Goal: Transaction & Acquisition: Download file/media

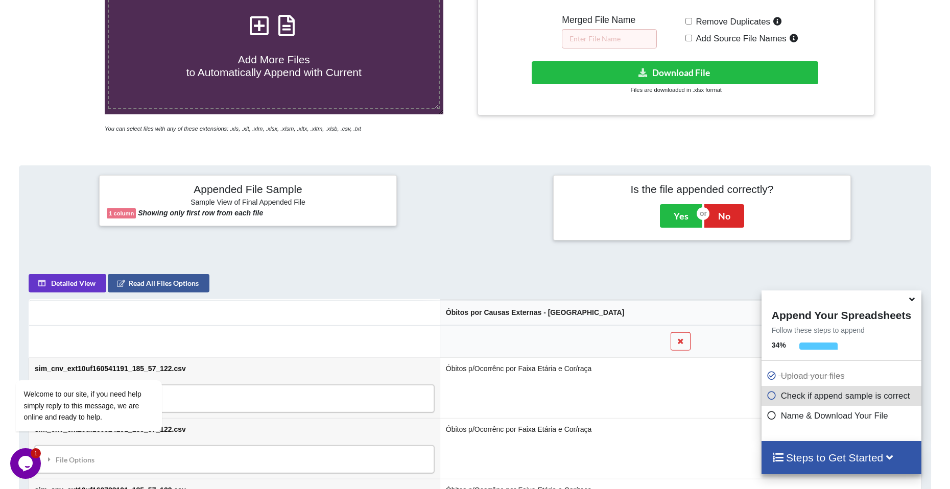
scroll to position [237, 0]
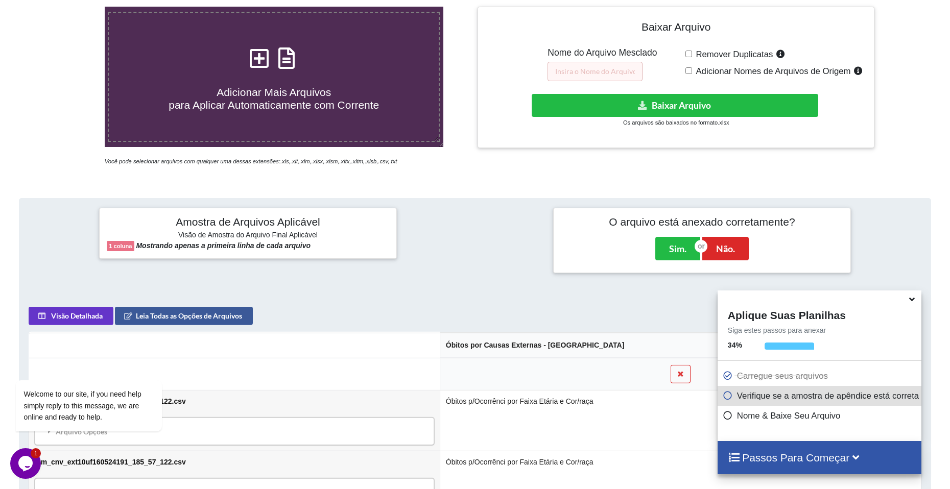
scroll to position [186, 0]
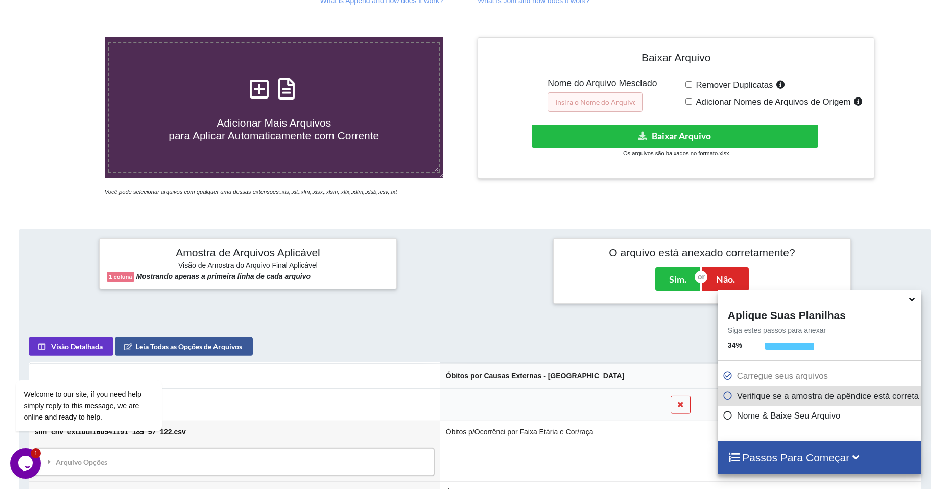
click at [581, 102] on input "text" at bounding box center [594, 101] width 95 height 19
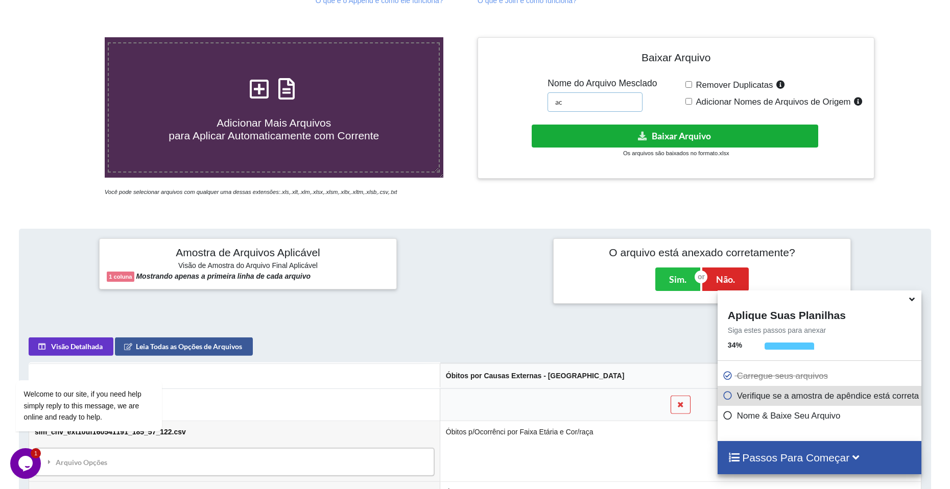
type input "ac"
click at [665, 125] on button "Baixar Arquivo" at bounding box center [675, 136] width 286 height 23
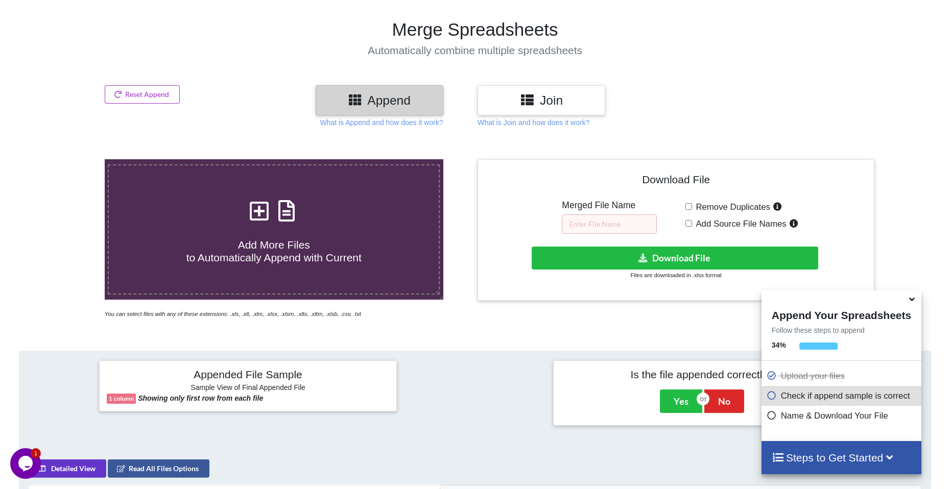
scroll to position [45, 0]
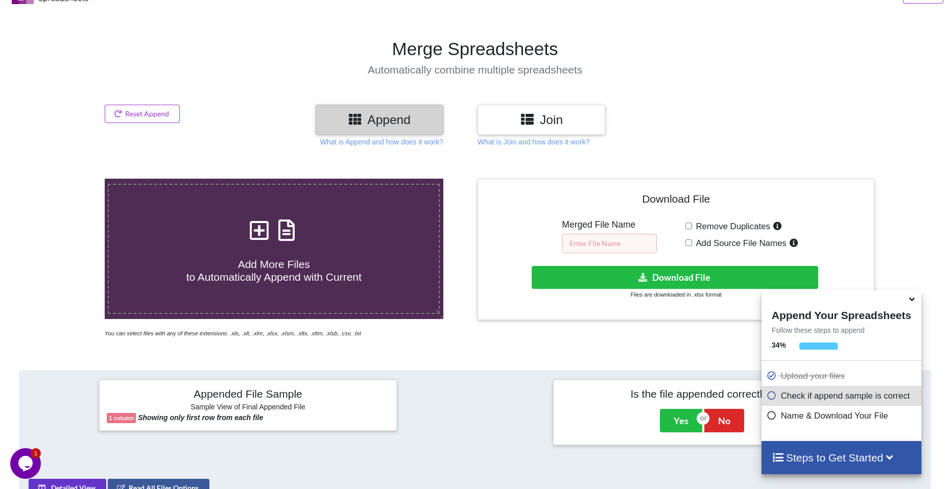
click at [609, 242] on input "text" at bounding box center [609, 243] width 95 height 19
type input "2014"
click at [678, 272] on button "Download File" at bounding box center [675, 277] width 286 height 23
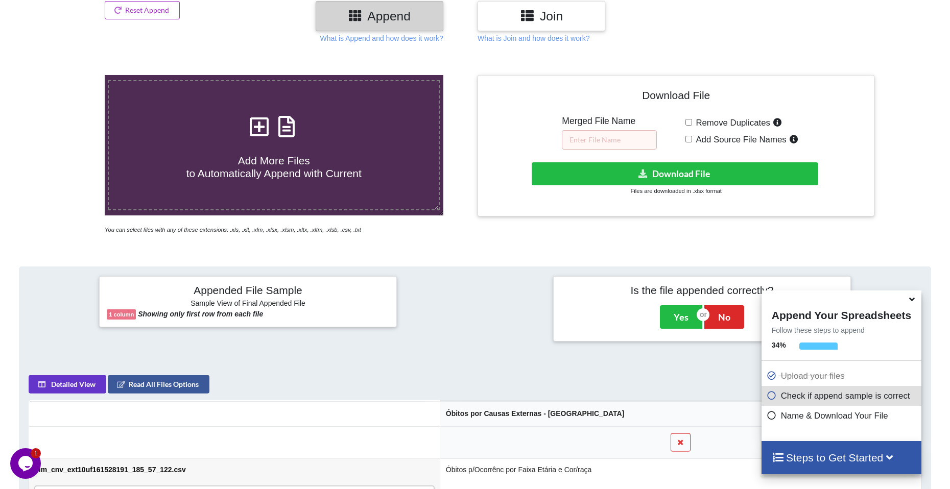
scroll to position [109, 0]
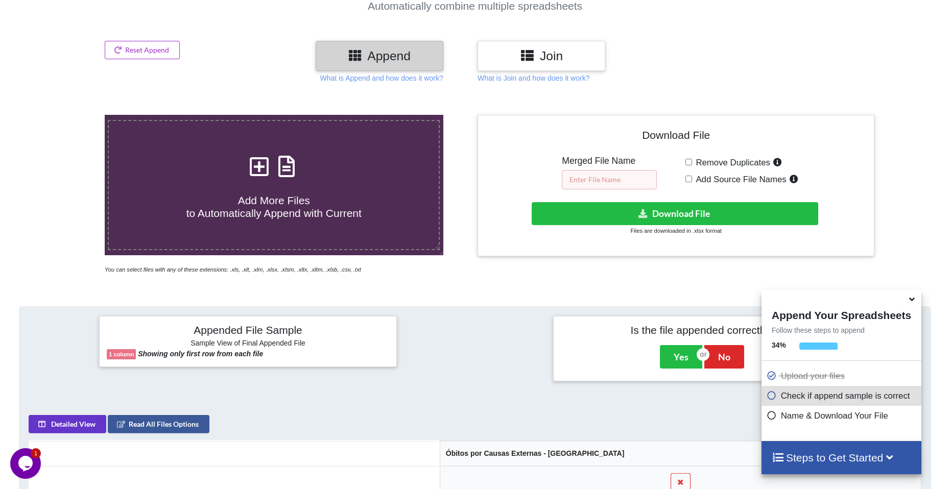
click at [593, 182] on input "text" at bounding box center [609, 179] width 95 height 19
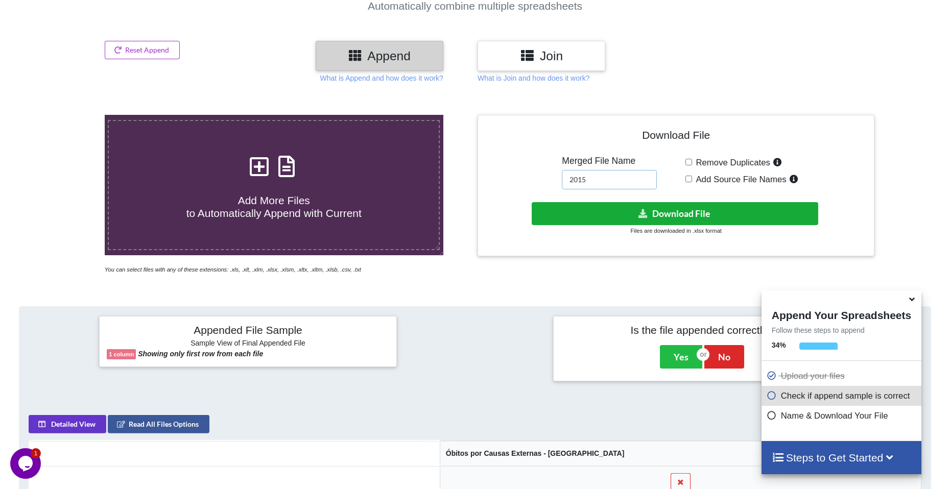
type input "2015"
click at [682, 208] on button "Download File" at bounding box center [675, 213] width 286 height 23
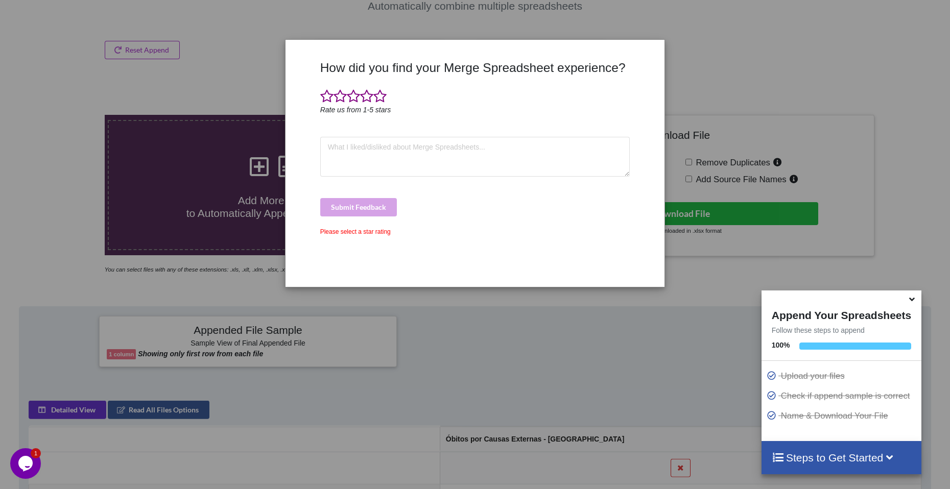
click at [163, 183] on div "How did you find your Merge Spreadsheet experience? Rate us from 1-5 stars Subm…" at bounding box center [475, 244] width 950 height 489
click at [376, 98] on span at bounding box center [379, 96] width 13 height 14
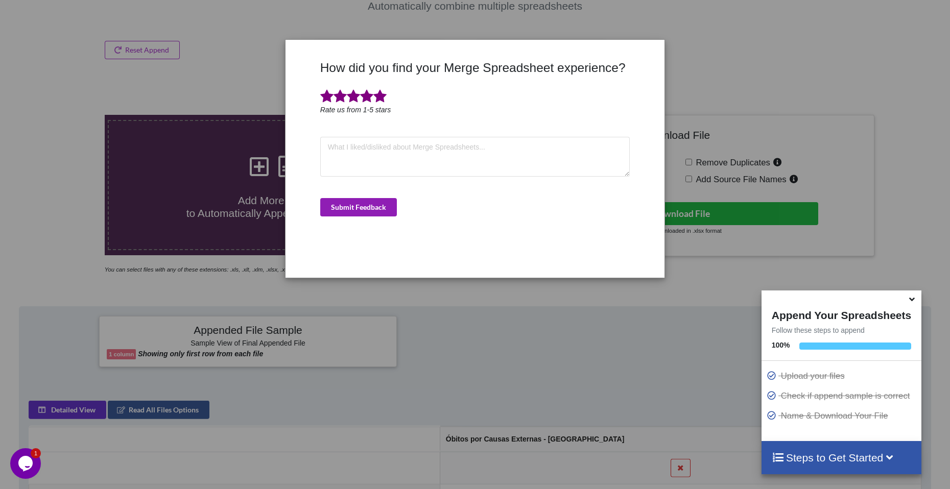
click at [365, 215] on button "Submit Feedback" at bounding box center [358, 207] width 77 height 18
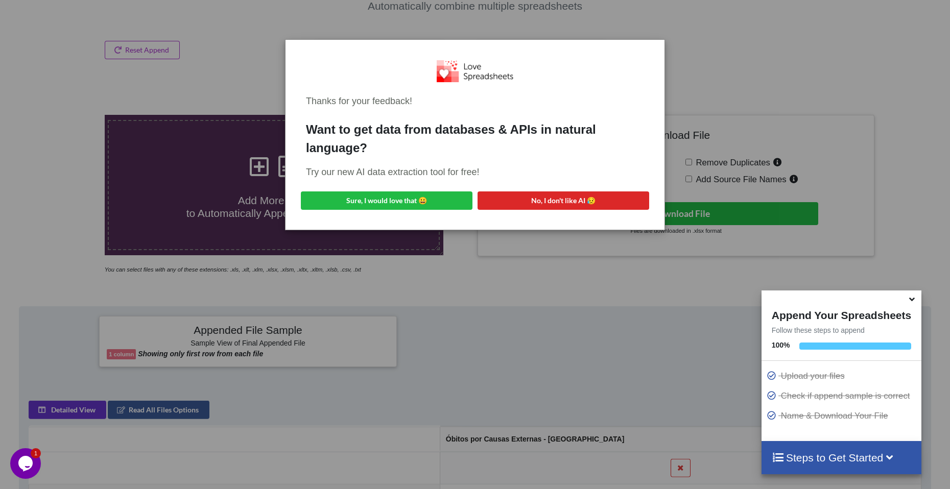
click at [152, 194] on div "Thanks for your feedback! Want to get data from databases & APIs in natural lan…" at bounding box center [475, 244] width 950 height 489
click at [353, 204] on button "Sure, I would love that 😀" at bounding box center [387, 200] width 172 height 18
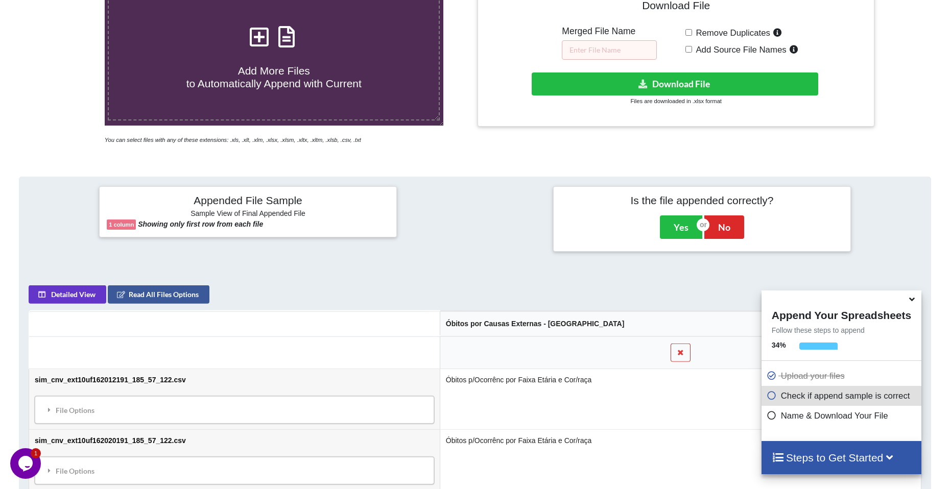
scroll to position [160, 0]
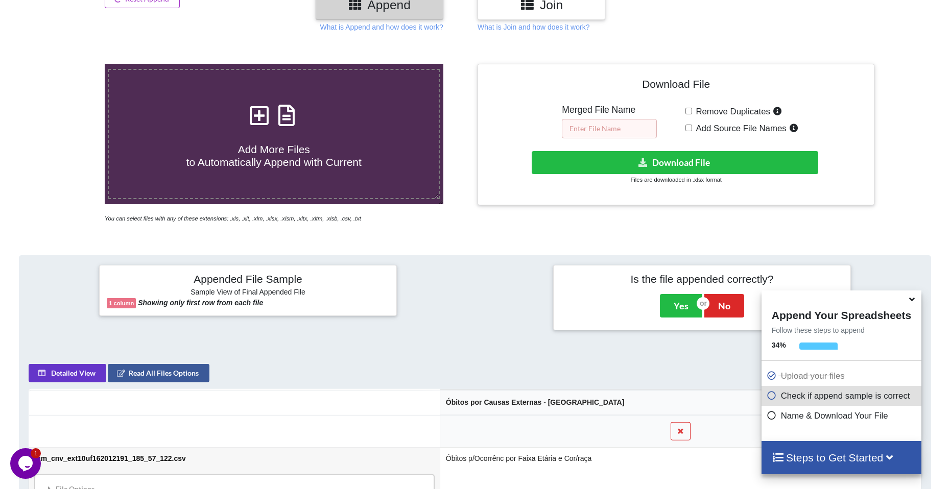
click at [599, 128] on input "text" at bounding box center [609, 128] width 95 height 19
type input "2016"
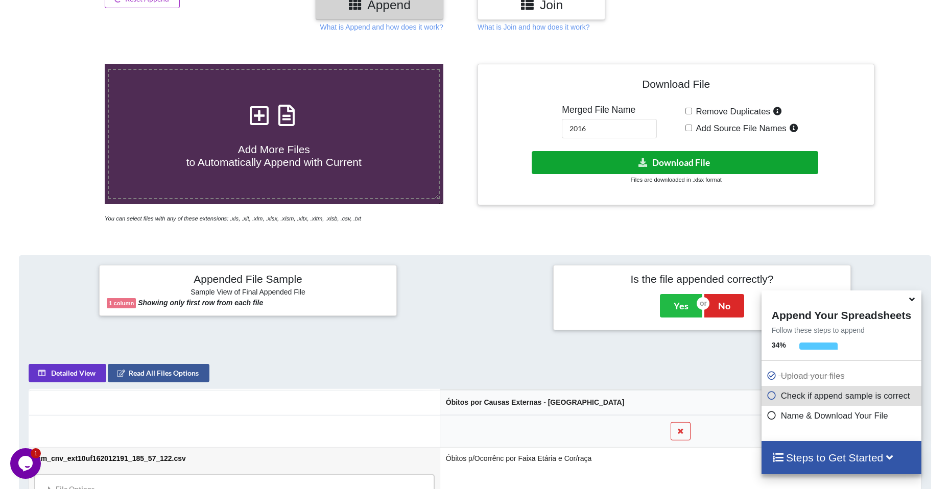
click at [664, 160] on button "Download File" at bounding box center [675, 162] width 286 height 23
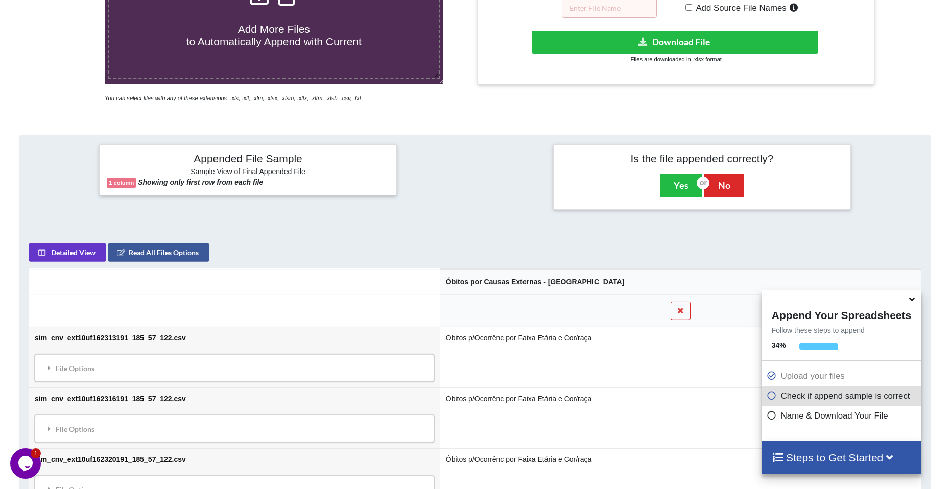
scroll to position [262, 0]
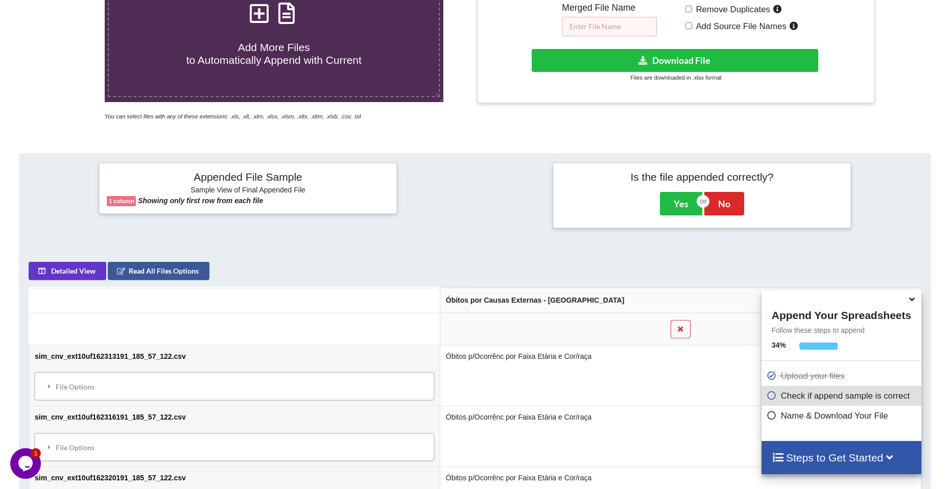
click at [606, 30] on input "text" at bounding box center [609, 26] width 95 height 19
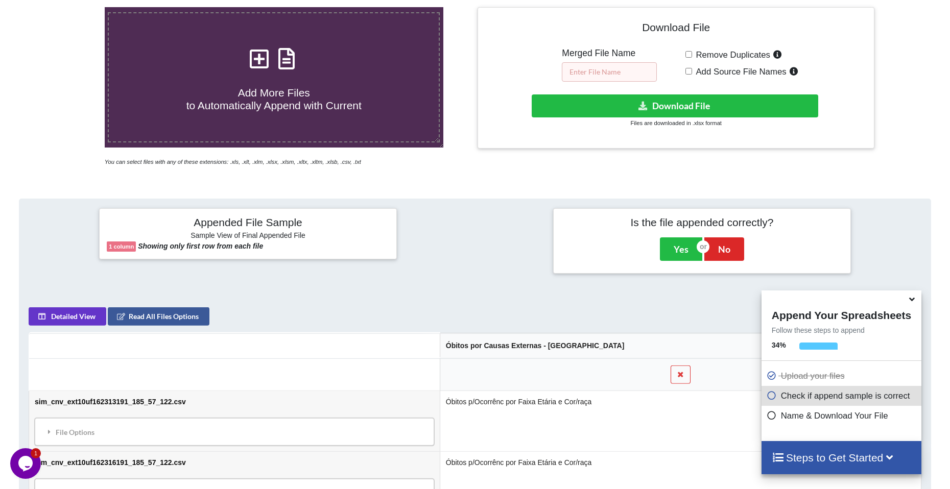
scroll to position [211, 0]
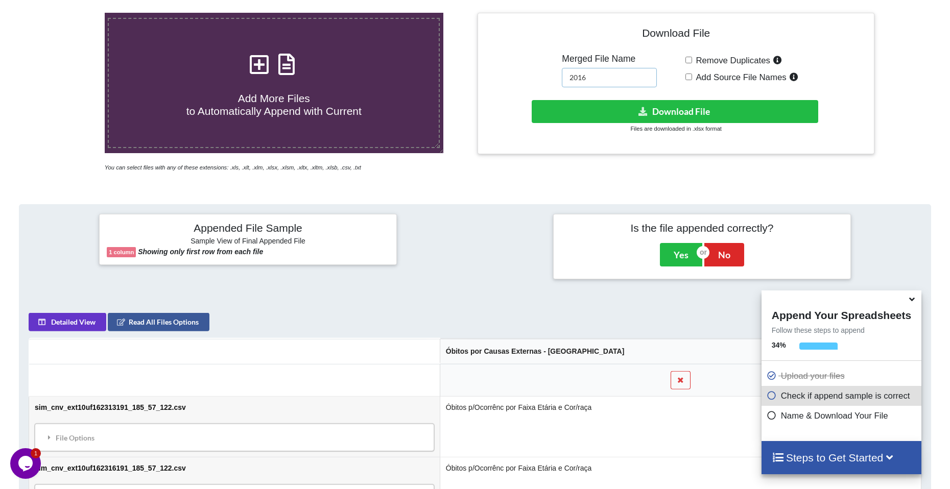
type input "2016"
